Goal: Find specific page/section: Find specific page/section

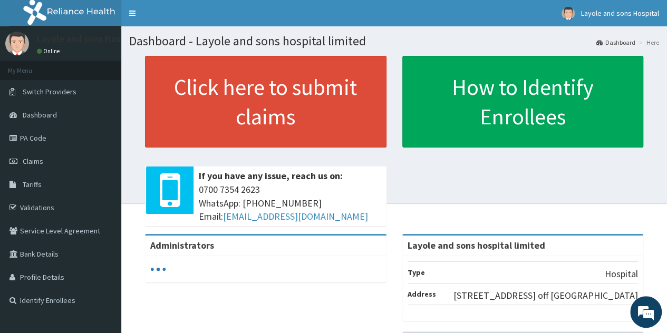
click at [41, 137] on link "PA Code" at bounding box center [60, 138] width 121 height 23
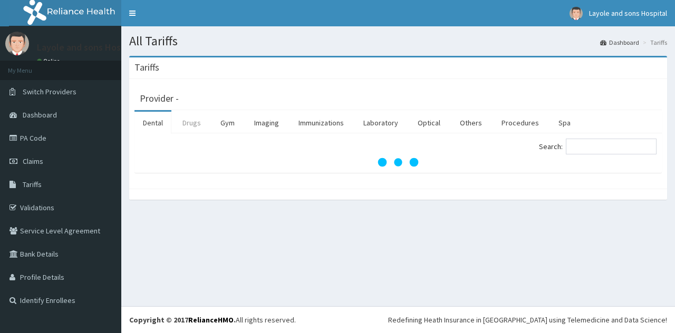
click at [190, 122] on link "Drugs" at bounding box center [191, 123] width 35 height 22
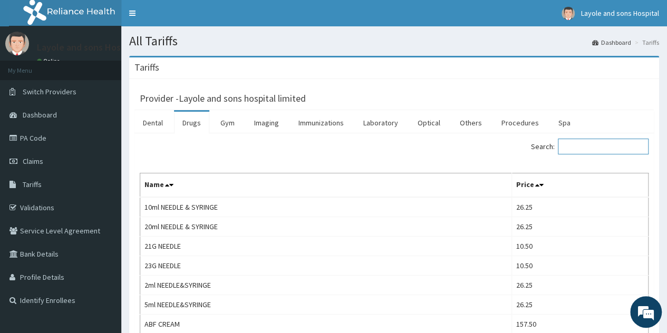
click at [578, 150] on input "Search:" at bounding box center [603, 147] width 91 height 16
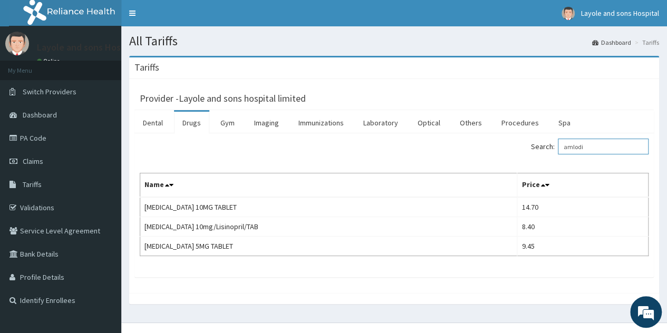
type input "amlodi"
click at [36, 170] on link "Claims" at bounding box center [60, 161] width 121 height 23
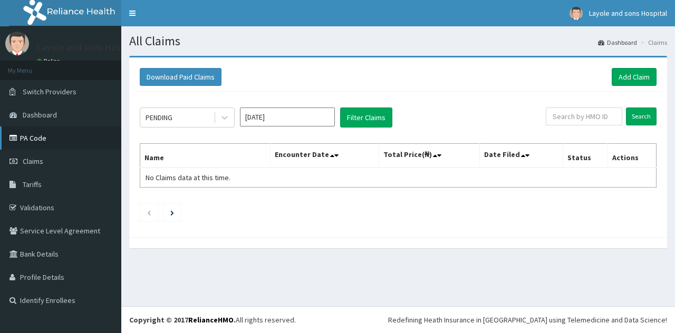
click at [38, 139] on link "PA Code" at bounding box center [60, 138] width 121 height 23
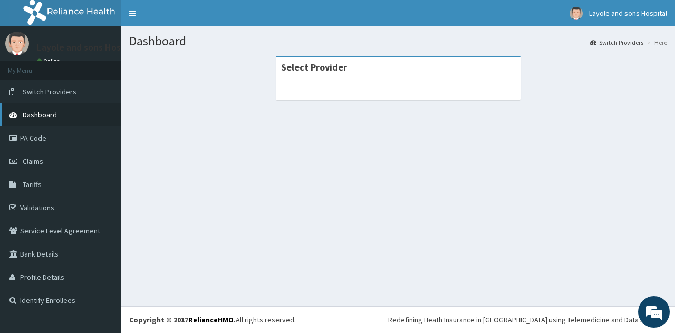
click at [40, 112] on span "Dashboard" at bounding box center [40, 114] width 34 height 9
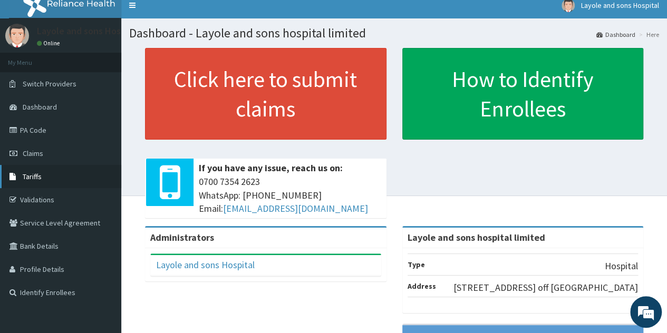
click at [42, 181] on link "Tariffs" at bounding box center [60, 176] width 121 height 23
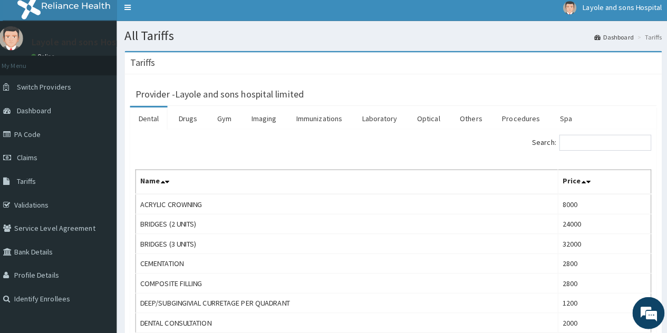
scroll to position [3, 0]
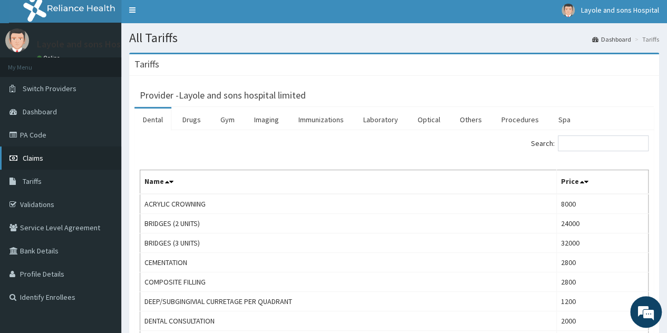
click at [32, 158] on span "Claims" at bounding box center [33, 157] width 21 height 9
